Goal: Task Accomplishment & Management: Use online tool/utility

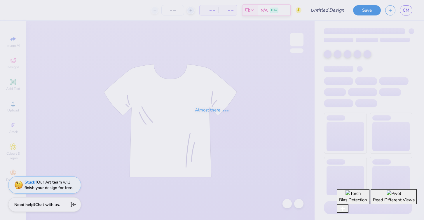
type input "[PERSON_NAME] : [GEOGRAPHIC_DATA]"
type input "50"
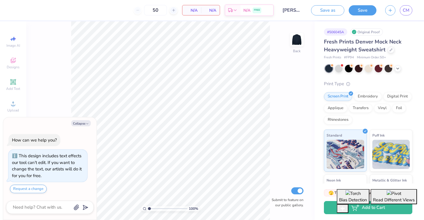
scroll to position [13, 0]
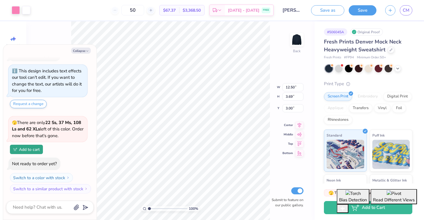
click at [279, 68] on div "100 % Back W 12.50 12.50 " H 3.69 3.69 " Y 3.00 3.00 " Center Middle Top Bottom…" at bounding box center [170, 120] width 289 height 199
click at [81, 50] on button "Collapse" at bounding box center [81, 51] width 20 height 6
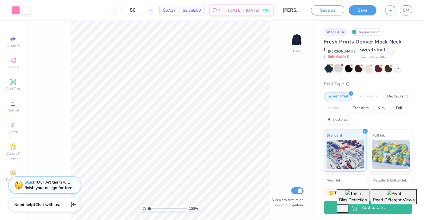
click at [339, 70] on div at bounding box center [339, 68] width 8 height 8
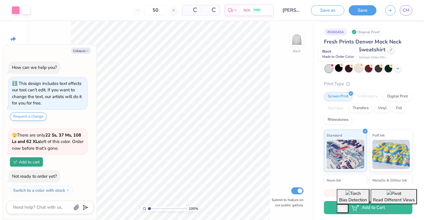
scroll to position [105, 0]
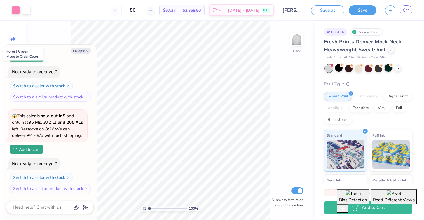
click at [388, 69] on div at bounding box center [389, 68] width 8 height 8
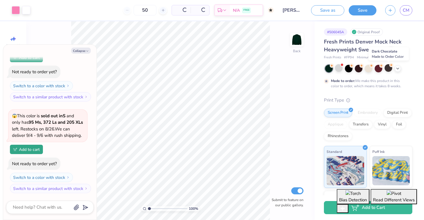
scroll to position [159, 0]
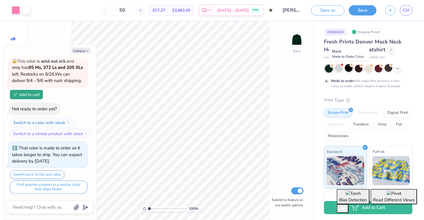
click at [350, 69] on div at bounding box center [349, 68] width 8 height 8
click at [387, 68] on div at bounding box center [389, 68] width 8 height 8
click at [398, 68] on polyline at bounding box center [398, 67] width 2 height 1
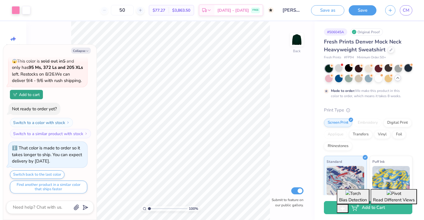
click at [409, 68] on div at bounding box center [409, 68] width 8 height 8
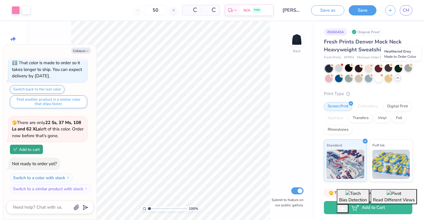
scroll to position [280, 0]
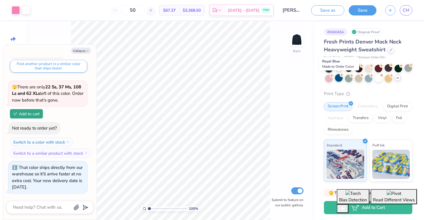
click at [341, 80] on div at bounding box center [339, 78] width 8 height 8
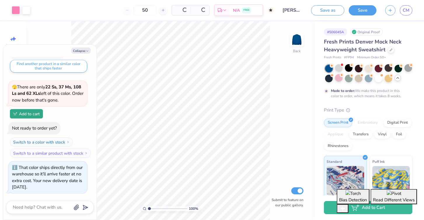
scroll to position [336, 0]
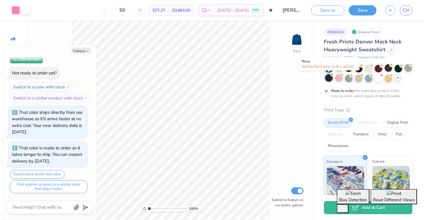
click at [329, 80] on div at bounding box center [329, 78] width 8 height 8
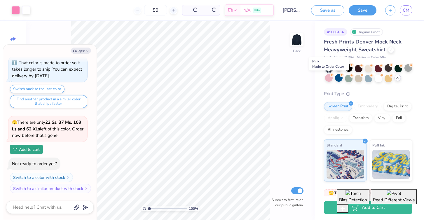
scroll to position [457, 0]
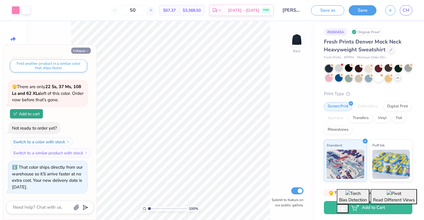
click at [82, 49] on button "Collapse" at bounding box center [81, 51] width 20 height 6
type textarea "x"
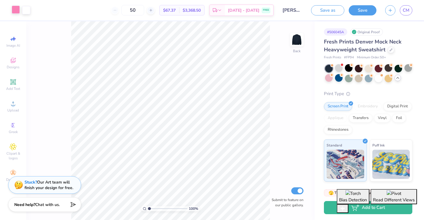
click at [15, 9] on div at bounding box center [16, 10] width 8 height 8
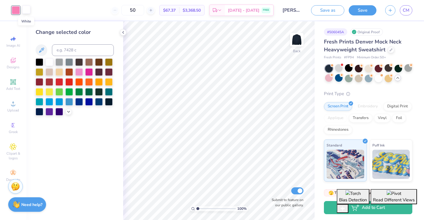
click at [26, 12] on div at bounding box center [26, 10] width 8 height 8
click at [144, 13] on input "50" at bounding box center [133, 10] width 23 height 11
type input "5"
type input "50"
